Goal: Check status

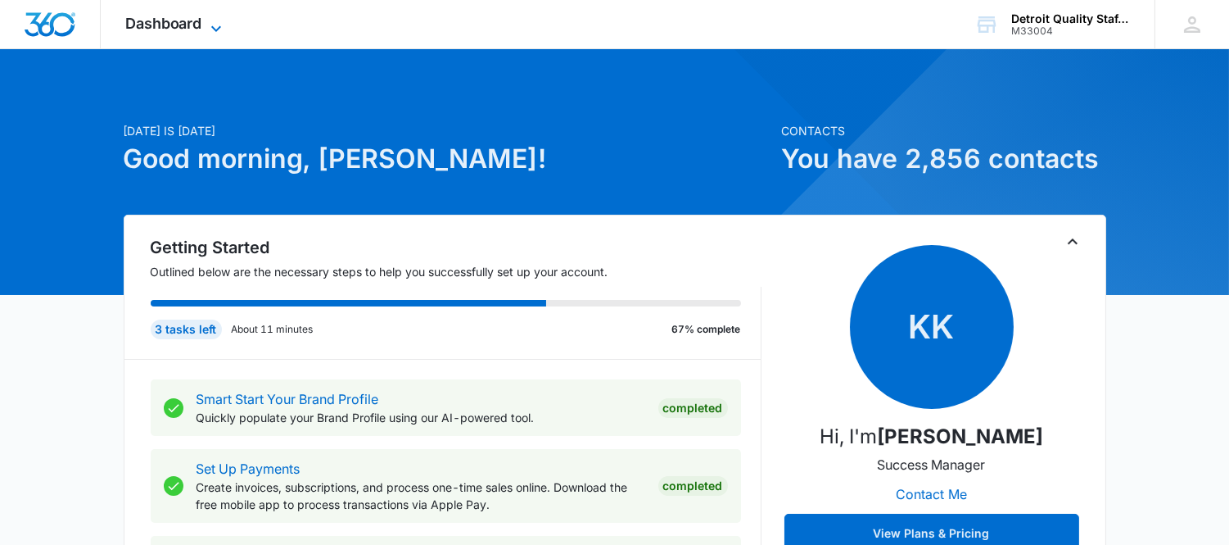
click at [183, 22] on span "Dashboard" at bounding box center [163, 23] width 77 height 17
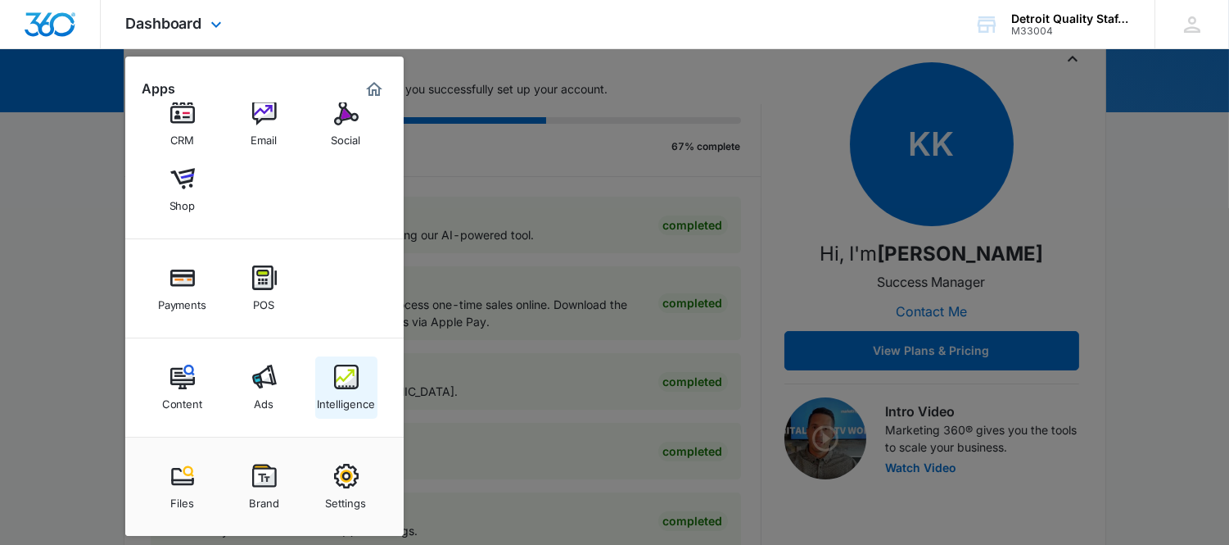
scroll to position [364, 0]
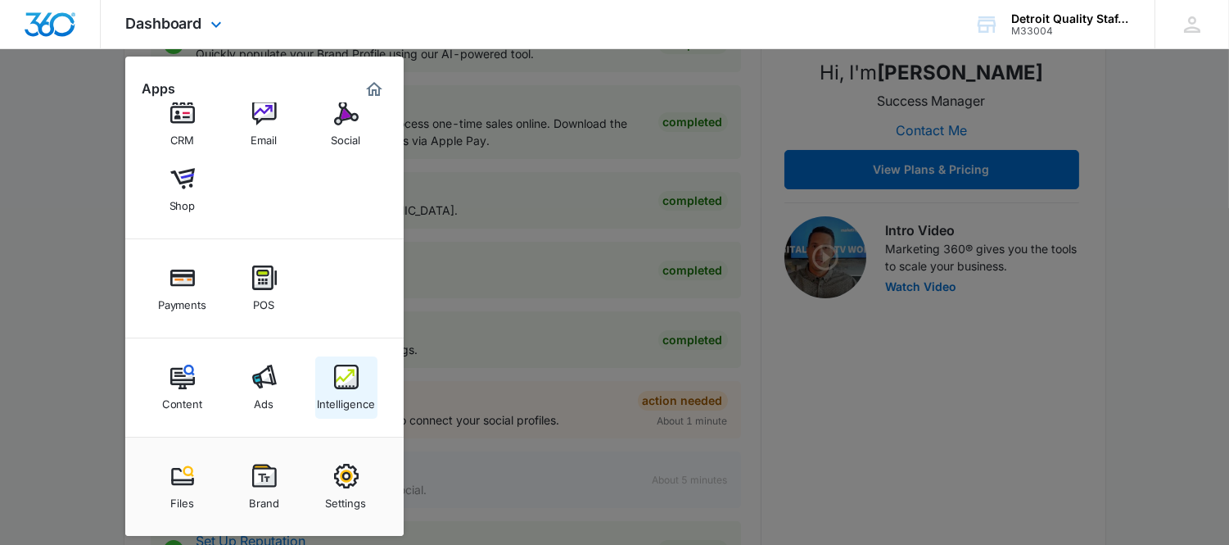
click at [347, 386] on img at bounding box center [346, 376] width 25 height 25
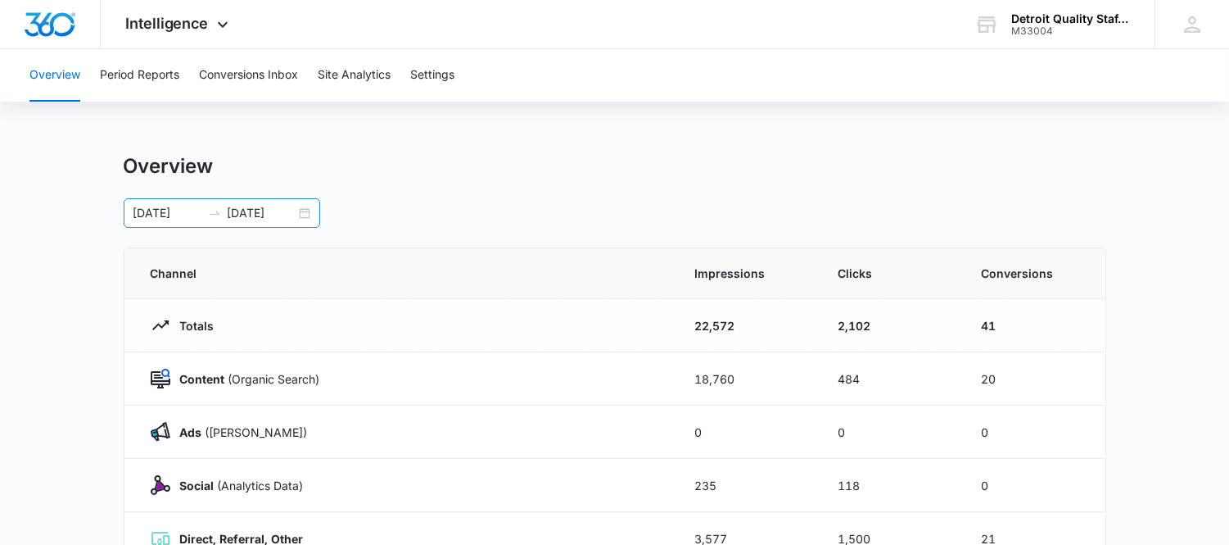
click at [305, 208] on div "[DATE] [DATE]" at bounding box center [222, 212] width 197 height 29
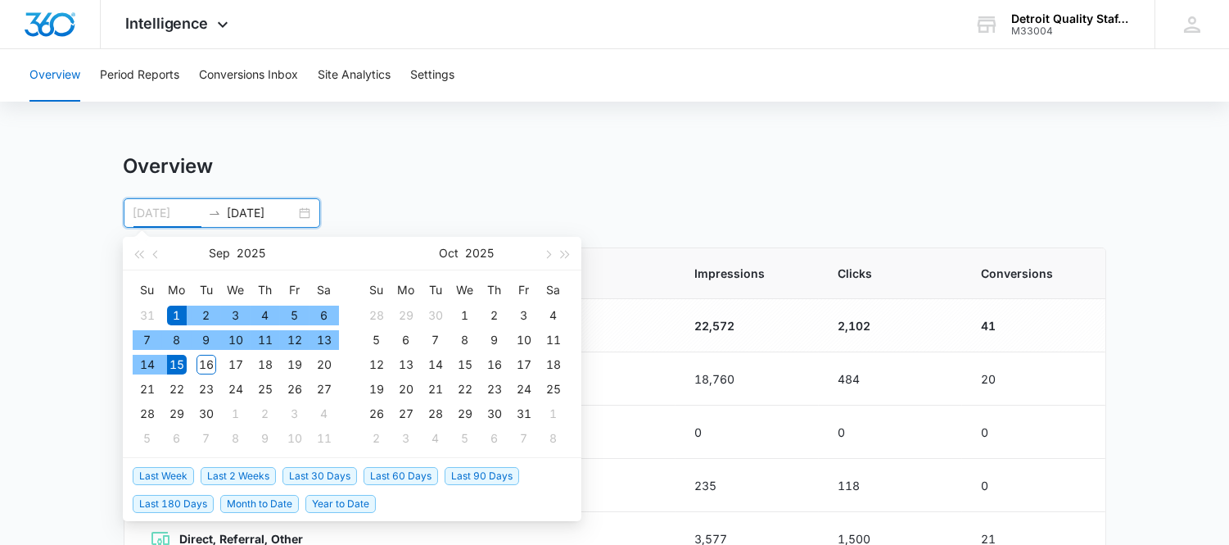
type input "[DATE]"
click at [178, 309] on div "1" at bounding box center [177, 315] width 20 height 20
type input "[DATE]"
click at [210, 368] on div "16" at bounding box center [207, 365] width 20 height 20
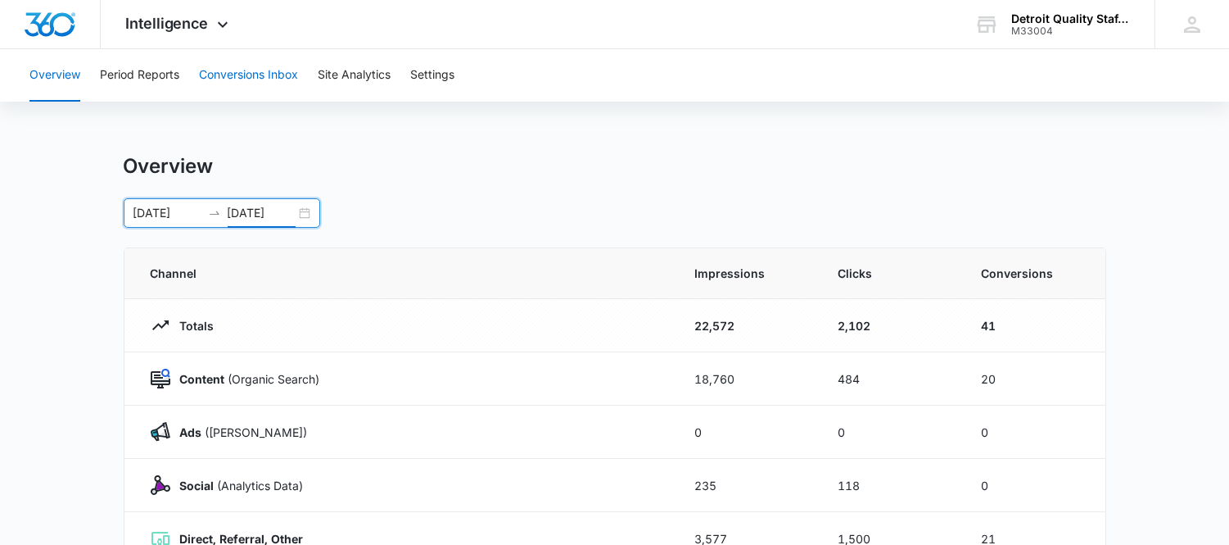
click at [255, 79] on button "Conversions Inbox" at bounding box center [248, 75] width 99 height 52
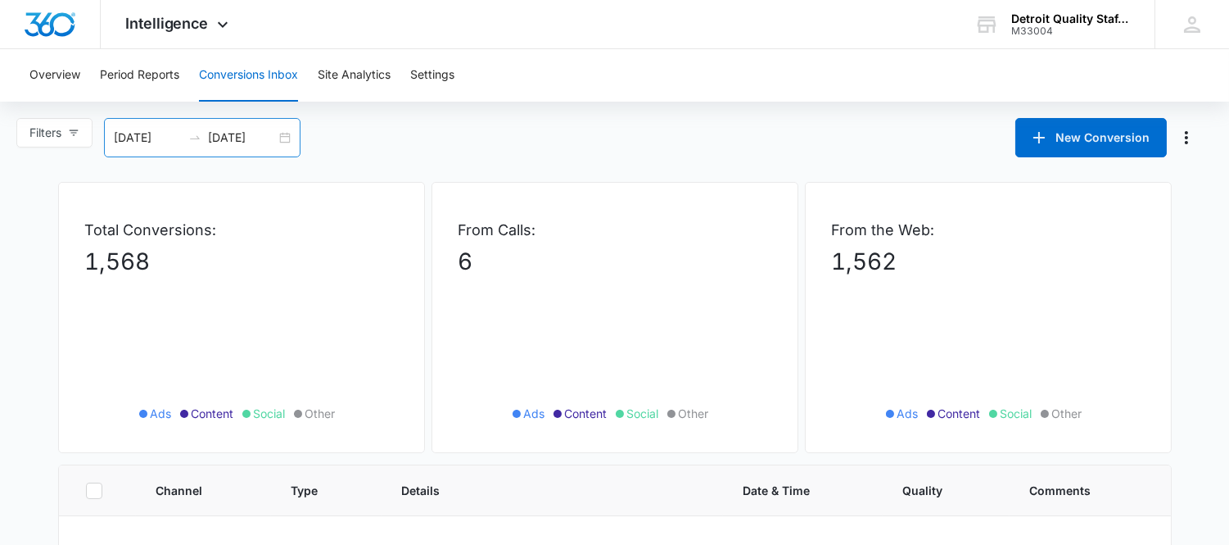
click at [292, 137] on div "[DATE] [DATE]" at bounding box center [202, 137] width 197 height 39
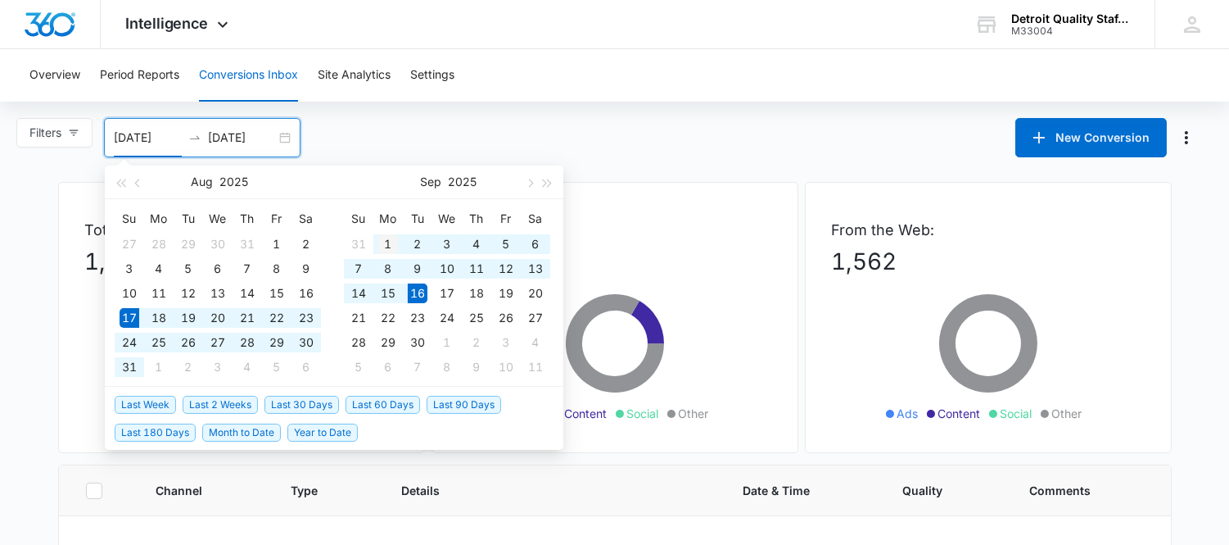
type input "[DATE]"
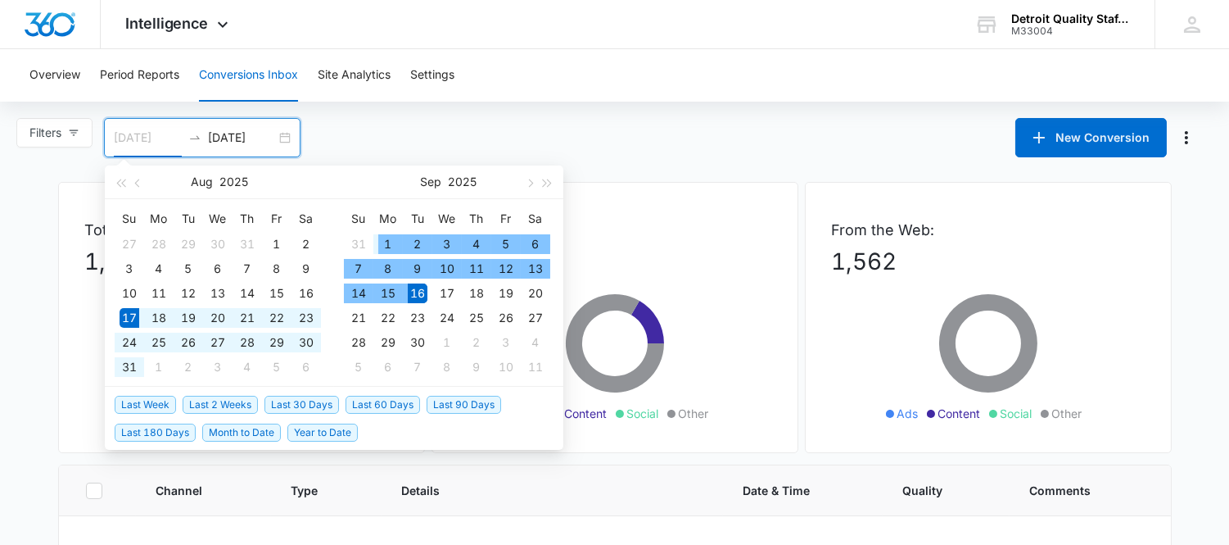
click at [386, 244] on div "1" at bounding box center [388, 244] width 20 height 20
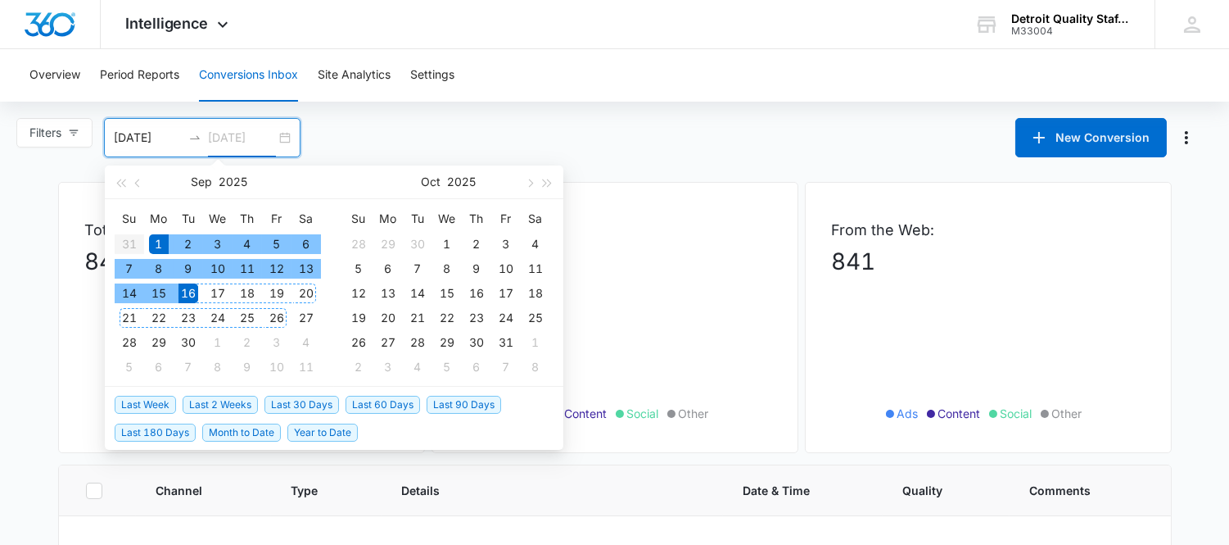
type input "[DATE]"
click at [187, 290] on div "16" at bounding box center [189, 293] width 20 height 20
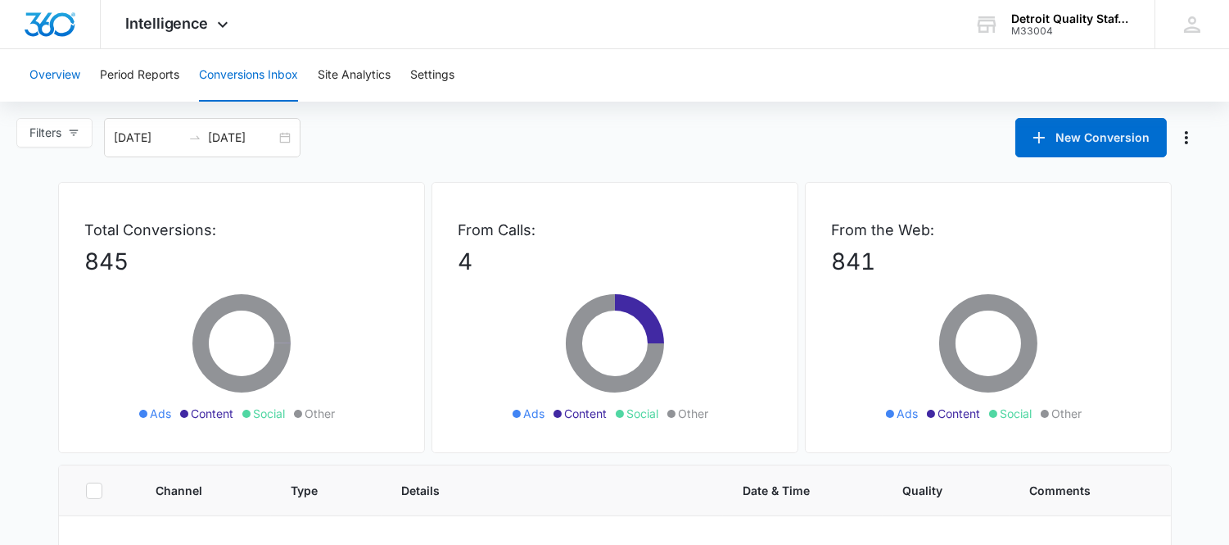
click at [45, 76] on button "Overview" at bounding box center [54, 75] width 51 height 52
